Goal: Check status: Check status

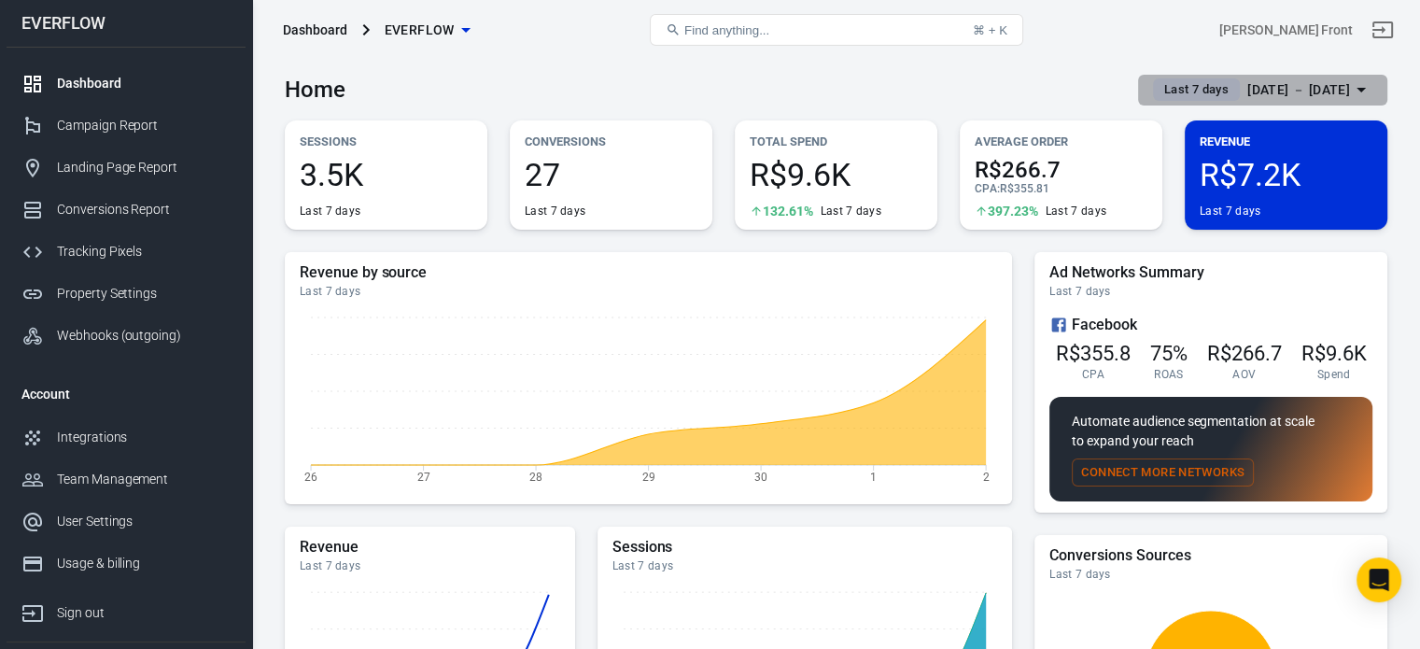
click at [1333, 90] on div "[DATE] － [DATE]" at bounding box center [1298, 89] width 103 height 23
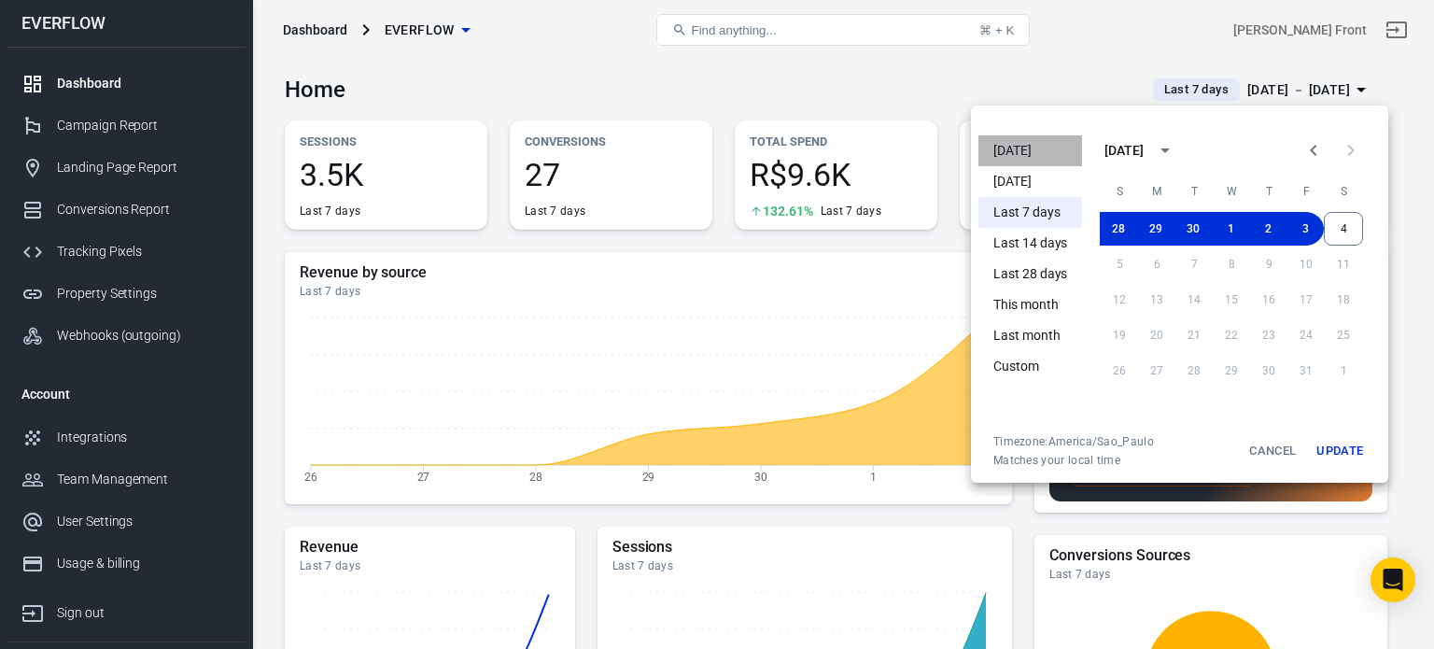
click at [1061, 144] on li "[DATE]" at bounding box center [1030, 150] width 104 height 31
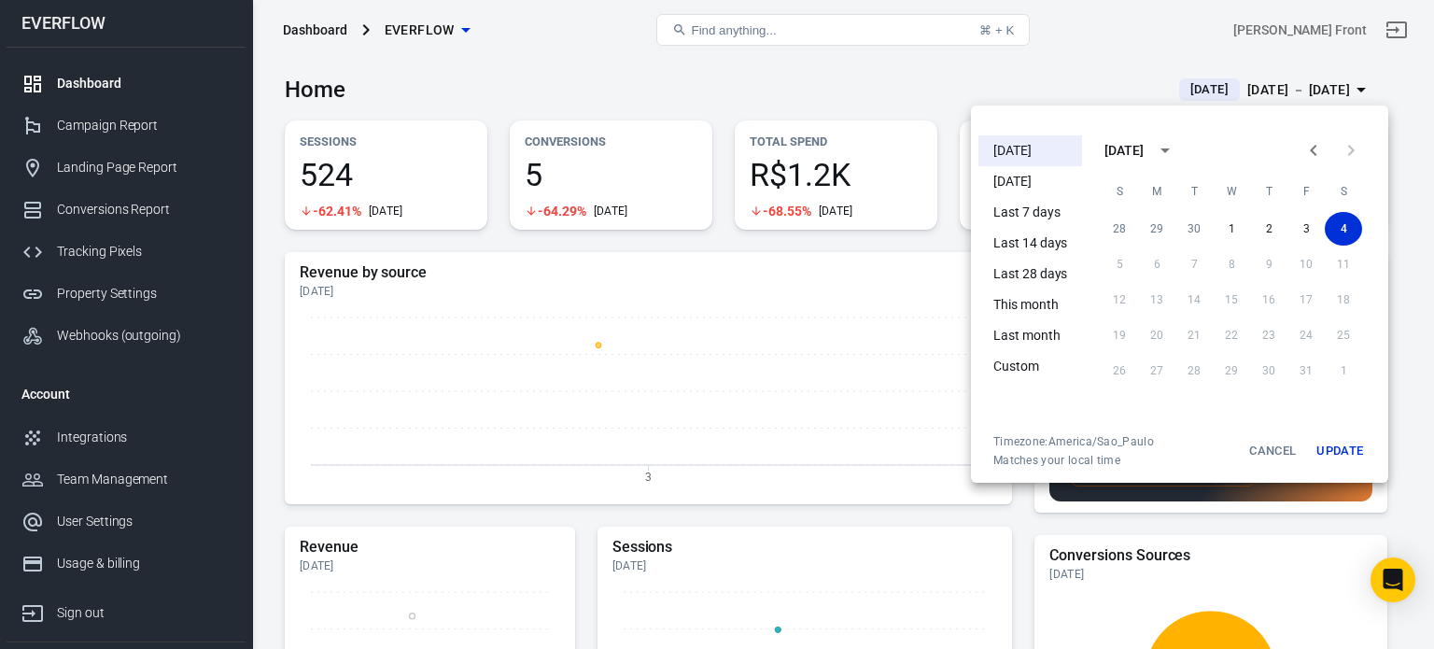
click at [685, 91] on div at bounding box center [717, 324] width 1434 height 649
